Goal: Transaction & Acquisition: Purchase product/service

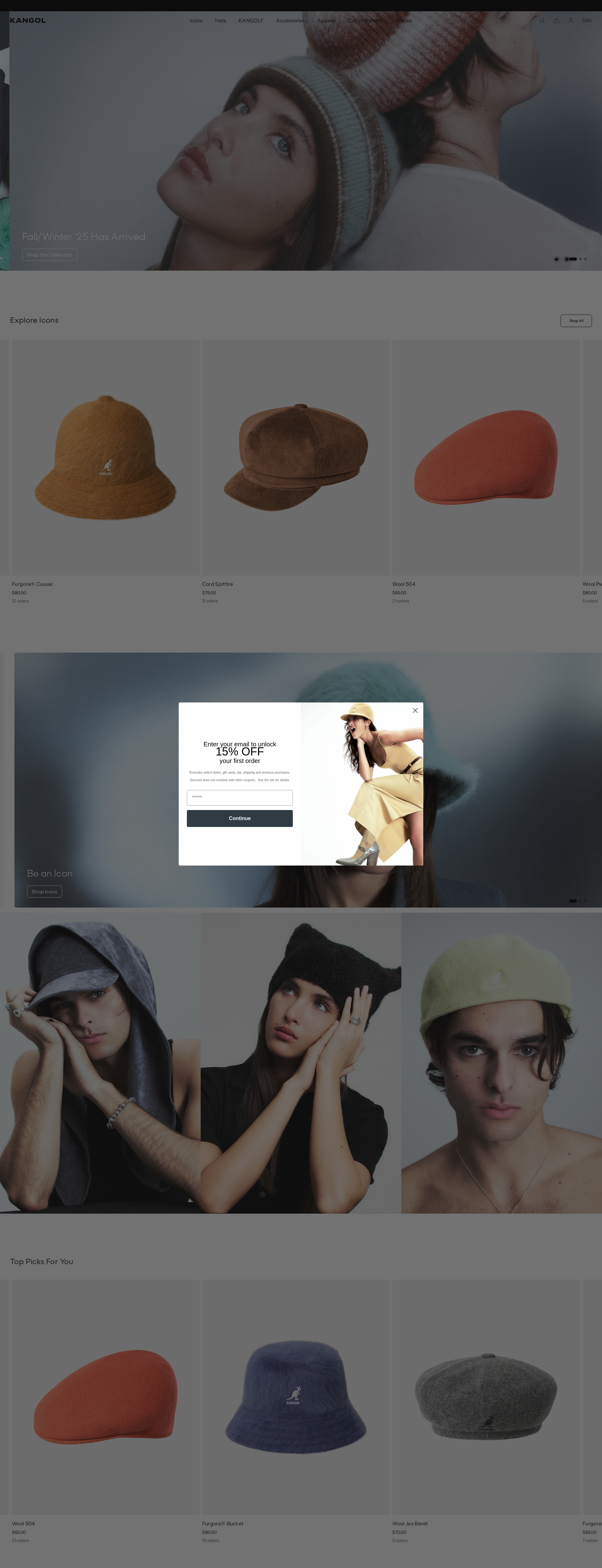
scroll to position [0, 129]
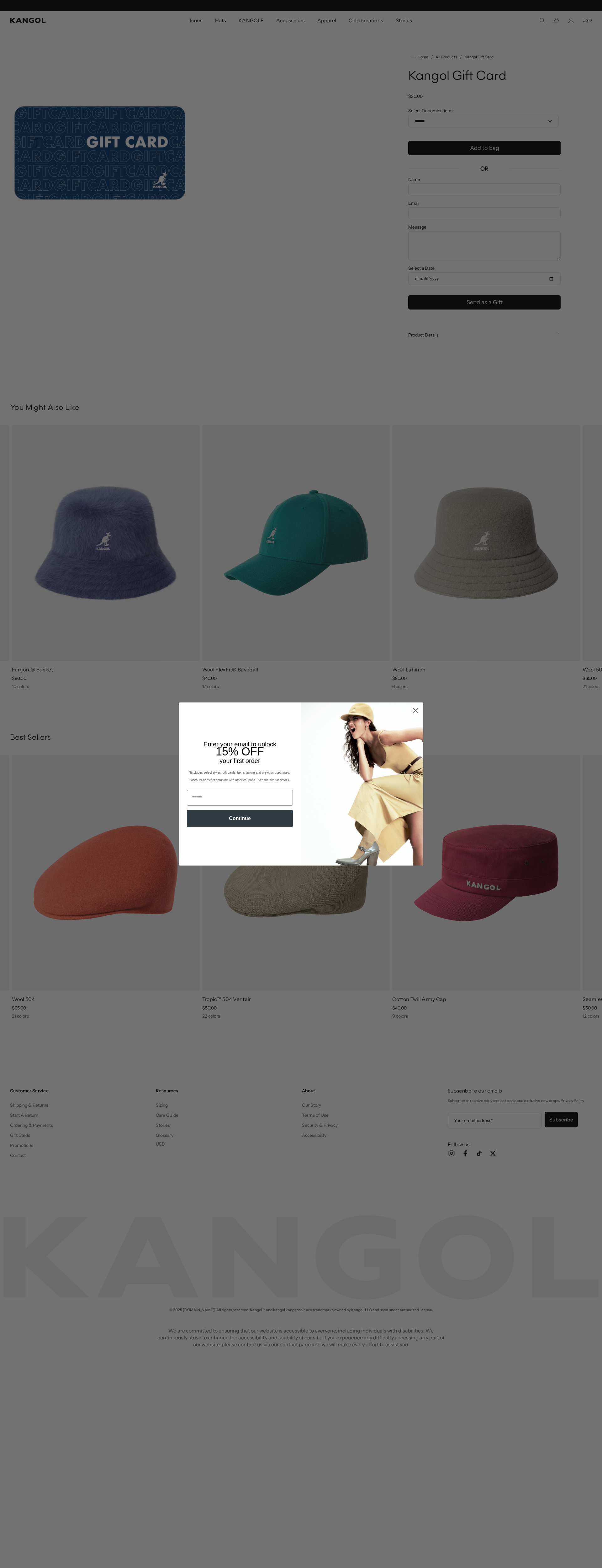
scroll to position [0, 129]
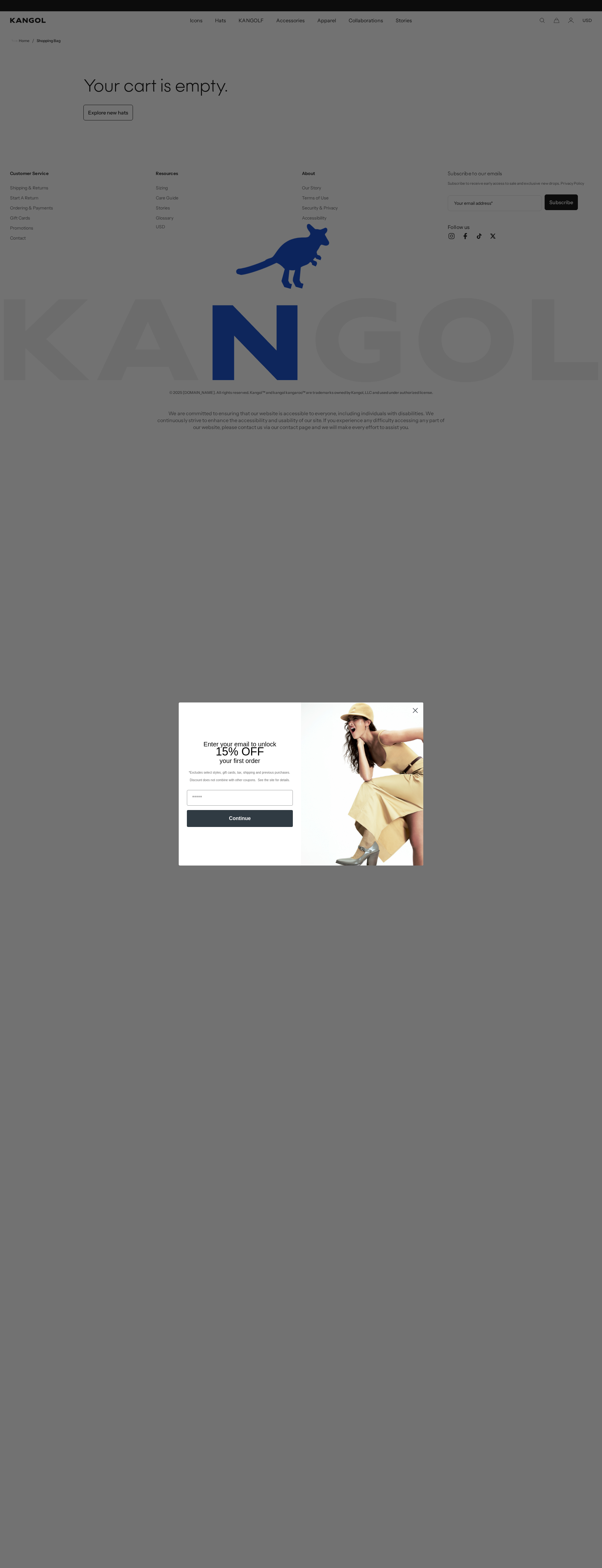
scroll to position [0, 129]
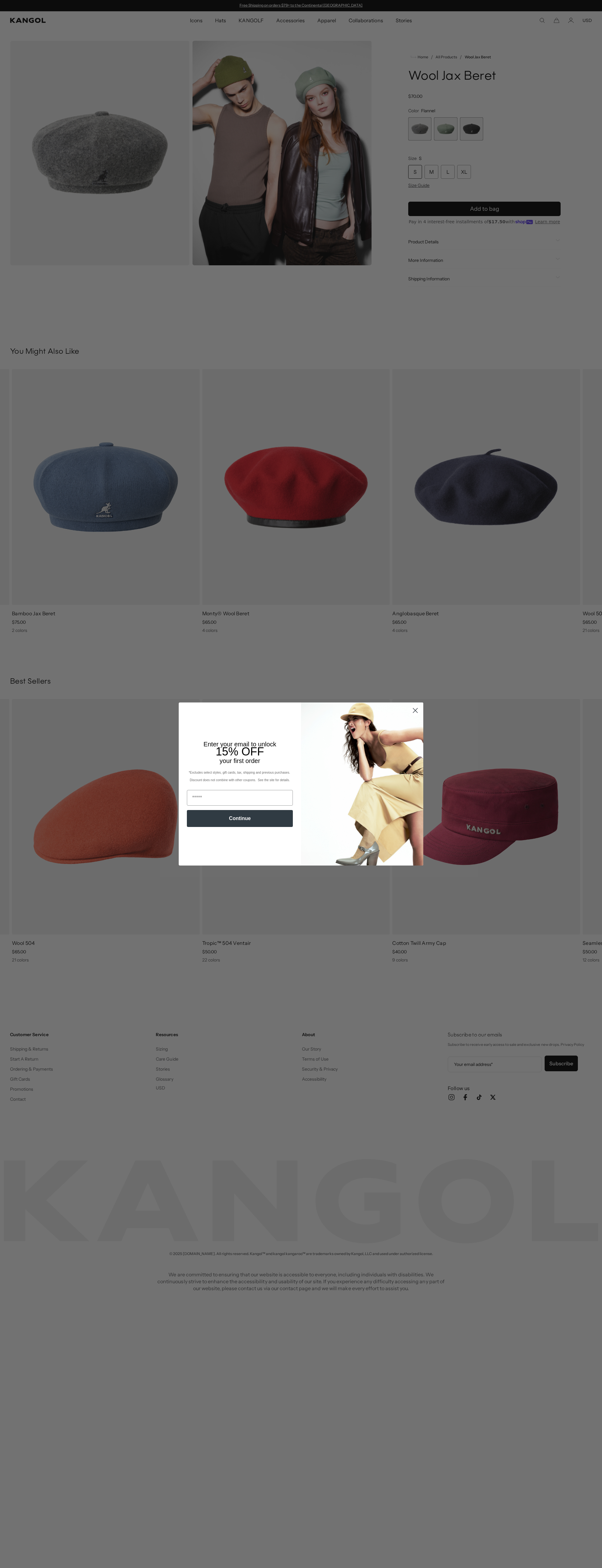
scroll to position [0, 129]
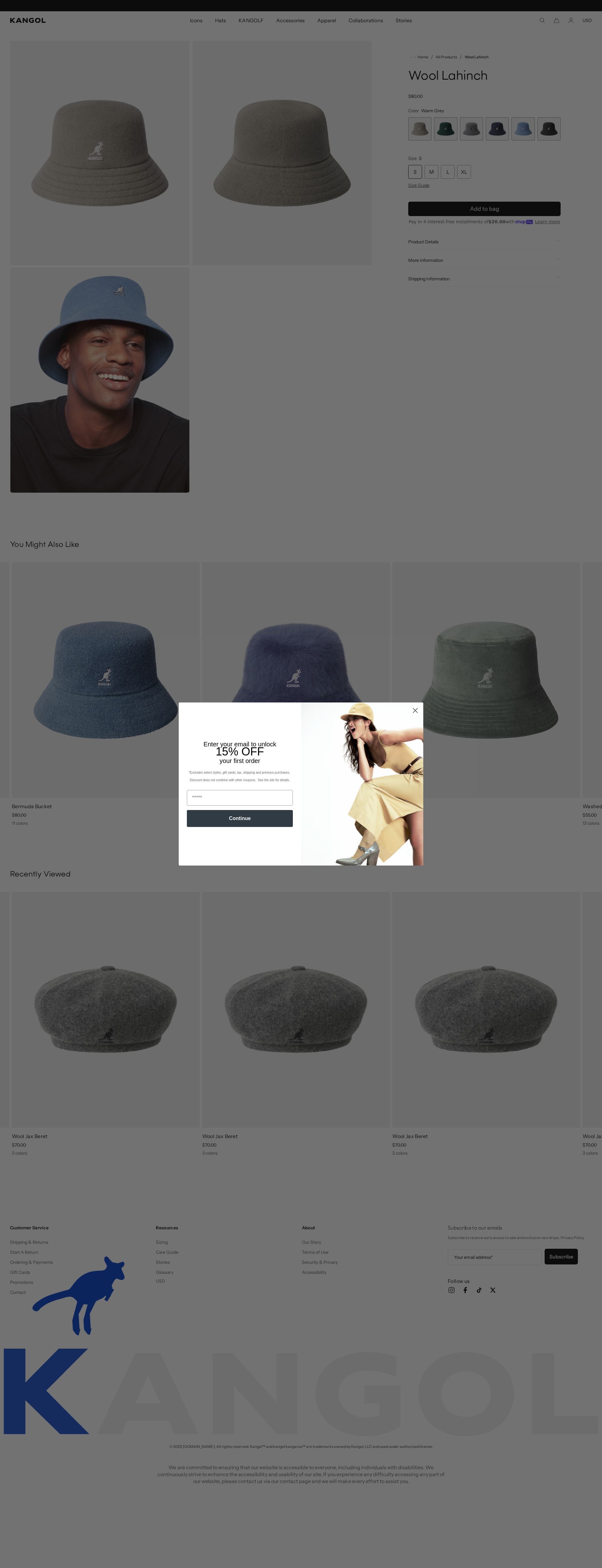
scroll to position [0, 129]
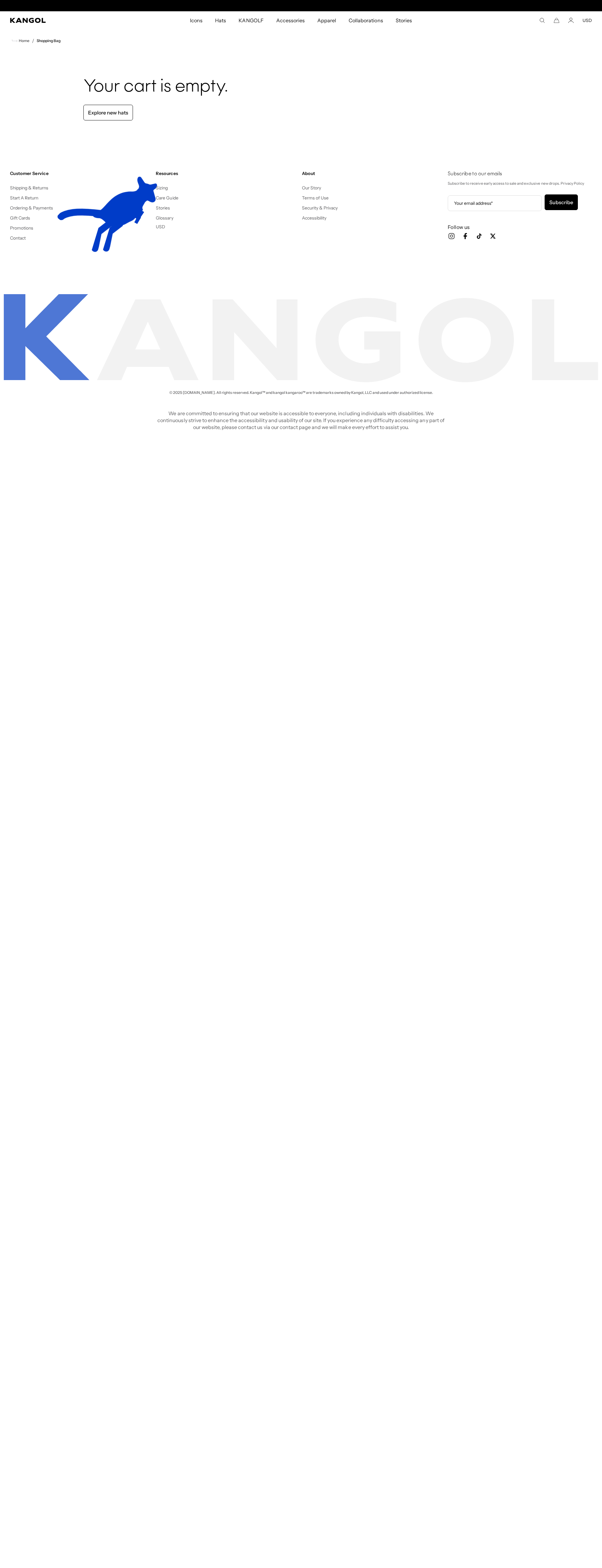
scroll to position [0, 129]
